Goal: Task Accomplishment & Management: Manage account settings

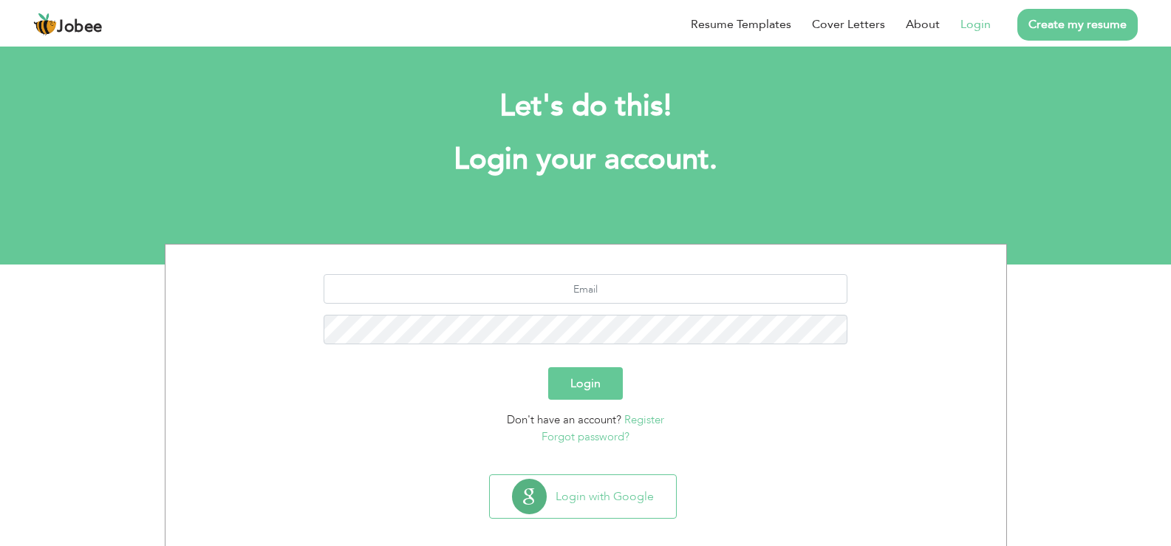
click at [980, 19] on link "Login" at bounding box center [976, 25] width 30 height 18
click at [610, 293] on input "text" at bounding box center [586, 289] width 524 height 30
type input "sarmadahmed365@gmsil.com"
click at [548, 367] on button "Login" at bounding box center [585, 383] width 75 height 33
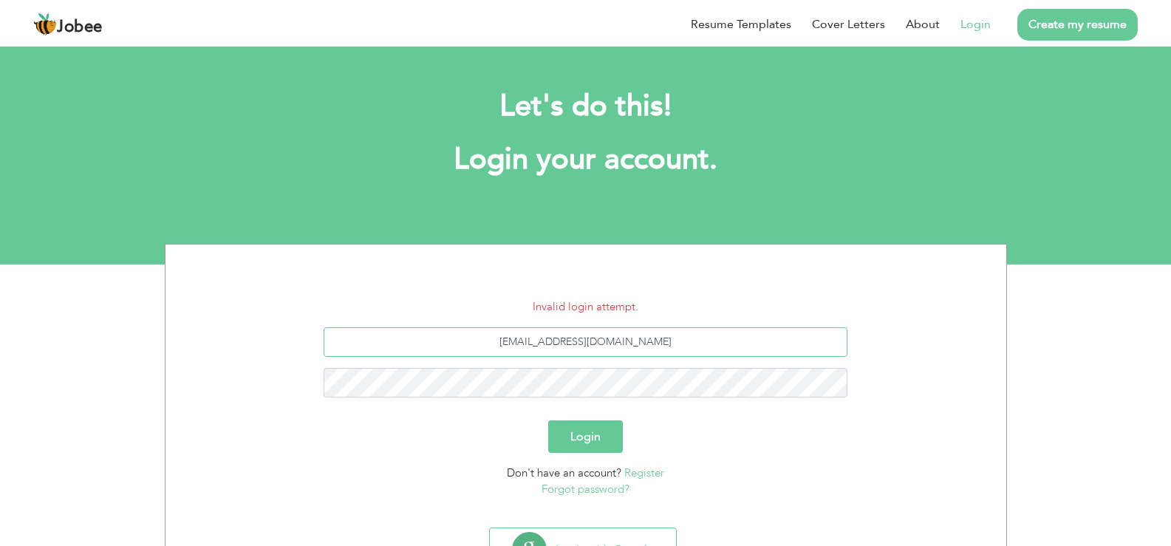
click at [594, 344] on input "sarmadahmed365@gmsil.com" at bounding box center [586, 342] width 524 height 30
type input "[EMAIL_ADDRESS][DOMAIN_NAME]"
click at [548, 420] on button "Login" at bounding box center [585, 436] width 75 height 33
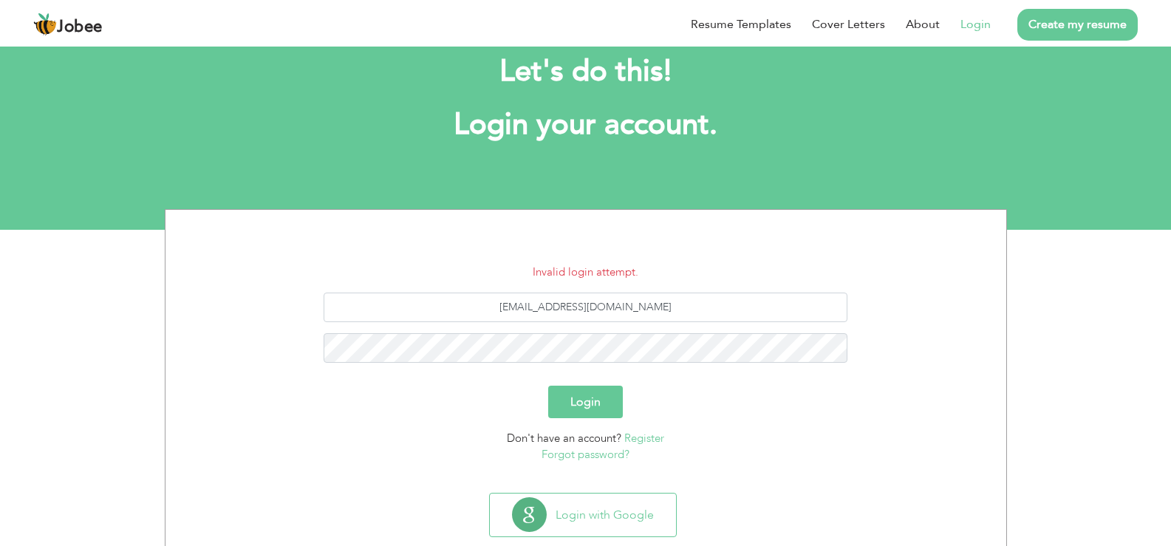
scroll to position [68, 0]
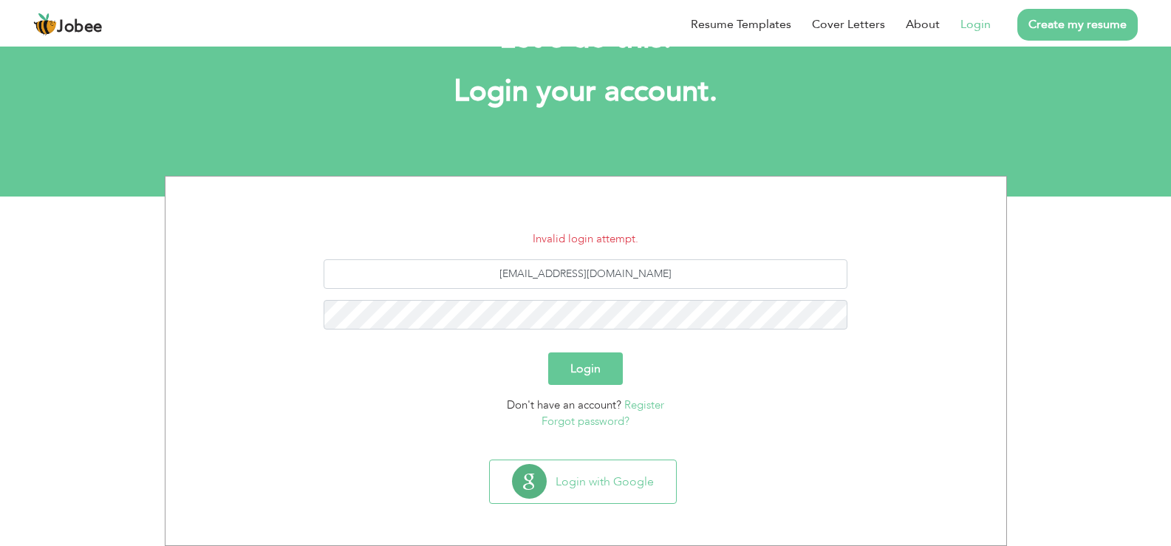
click at [607, 416] on link "Forgot password?" at bounding box center [586, 421] width 88 height 15
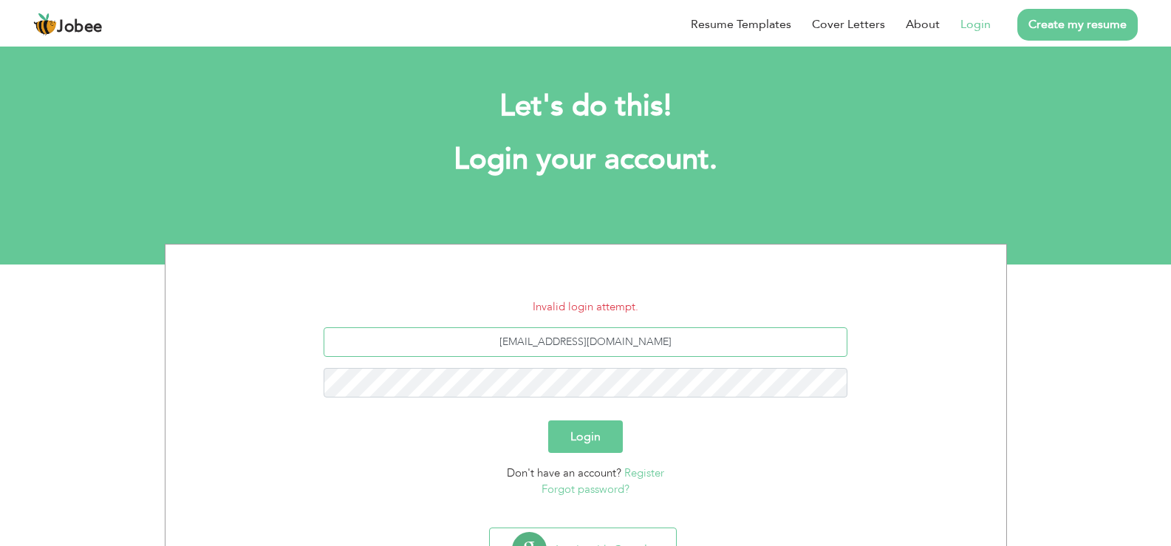
click at [626, 340] on input "sarmadahmed31@gmsil.com" at bounding box center [586, 342] width 524 height 30
type input "[EMAIL_ADDRESS][DOMAIN_NAME]"
click at [548, 420] on button "Login" at bounding box center [585, 436] width 75 height 33
click at [599, 486] on link "Forgot password?" at bounding box center [586, 489] width 88 height 15
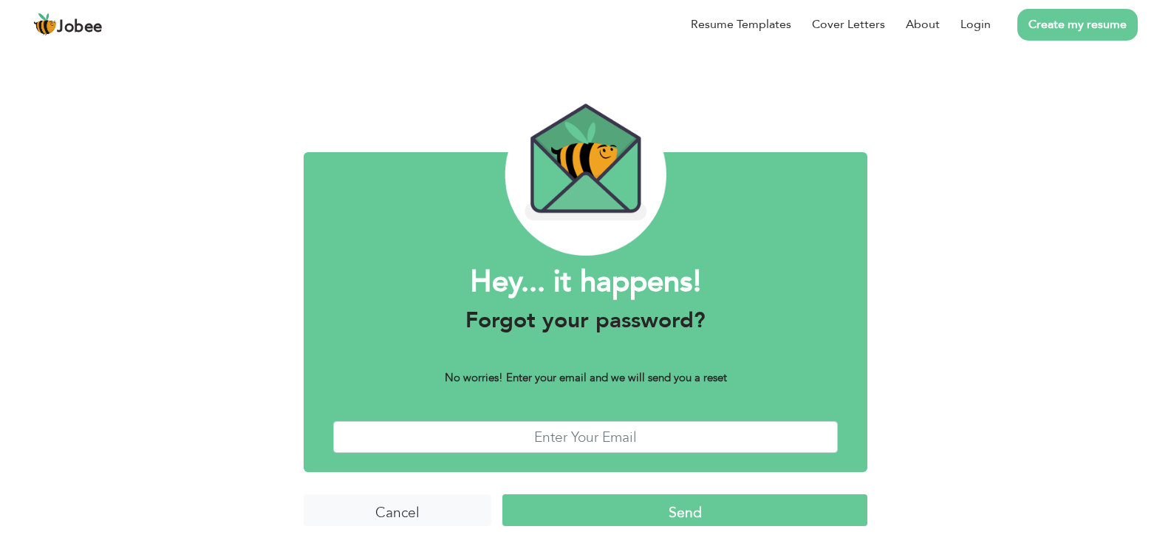
scroll to position [12, 0]
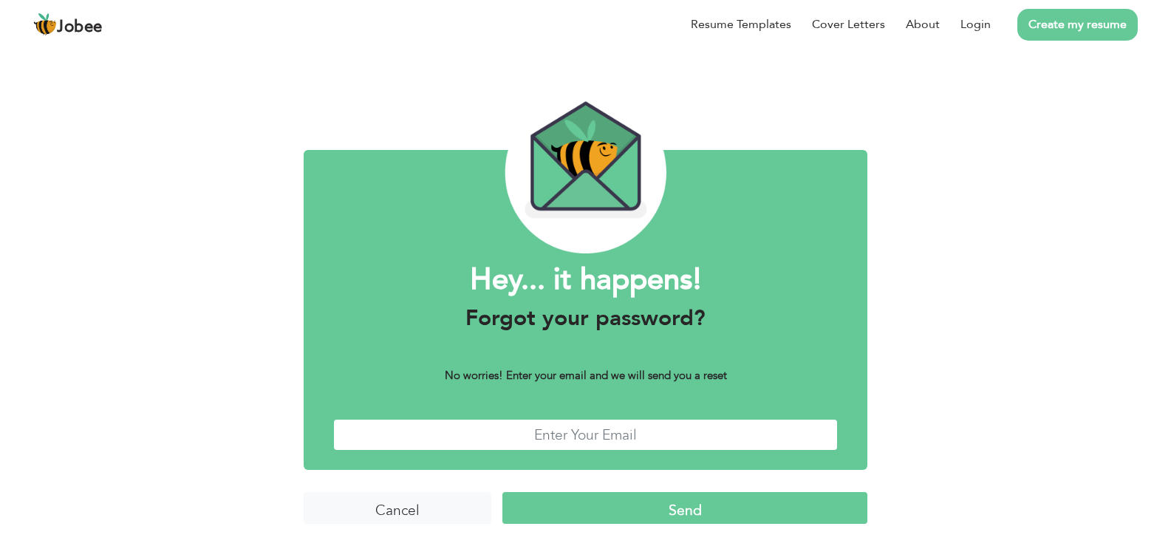
click at [599, 429] on input "text" at bounding box center [585, 435] width 505 height 32
click at [636, 437] on input "sarmadahmed31@gmsil.com" at bounding box center [585, 435] width 505 height 32
type input "sarmadahmed31@gmail.com"
click at [721, 516] on input "Send" at bounding box center [685, 508] width 364 height 32
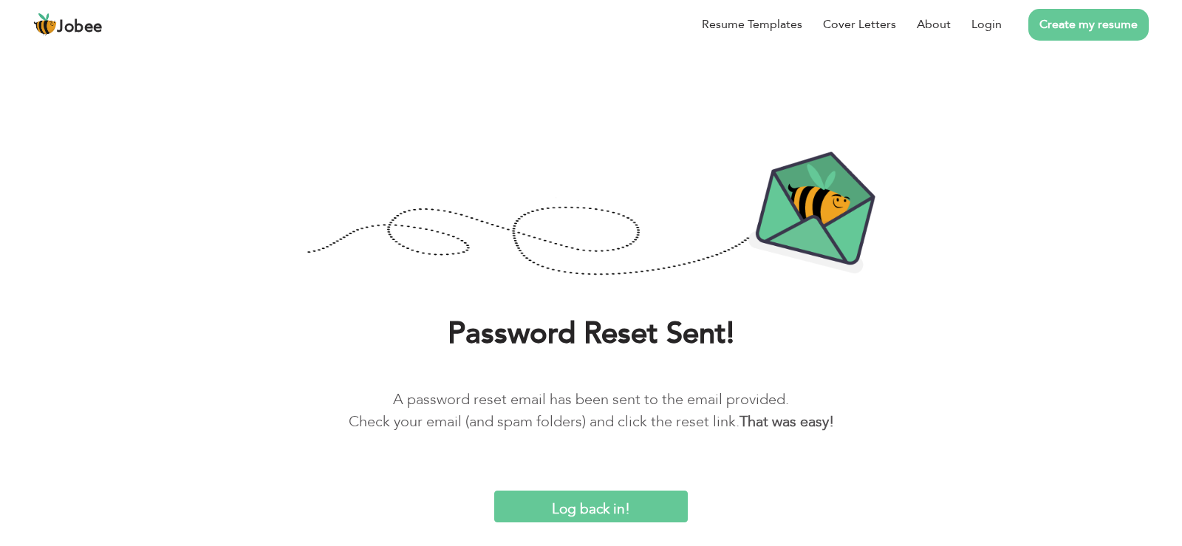
click at [604, 507] on input "Log back in!" at bounding box center [591, 507] width 194 height 32
